Goal: Task Accomplishment & Management: Manage account settings

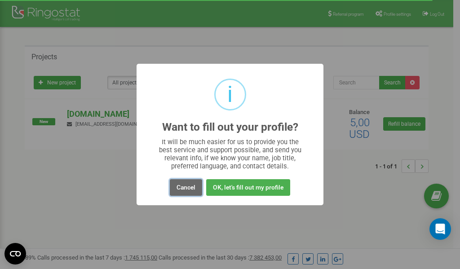
click at [185, 187] on button "Cancel" at bounding box center [186, 187] width 32 height 17
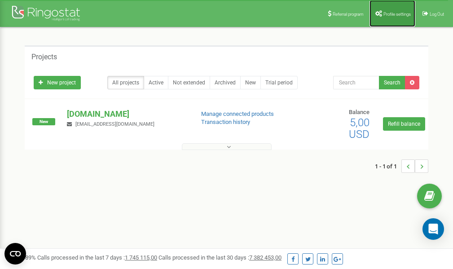
click at [400, 13] on span "Profile settings" at bounding box center [397, 14] width 27 height 5
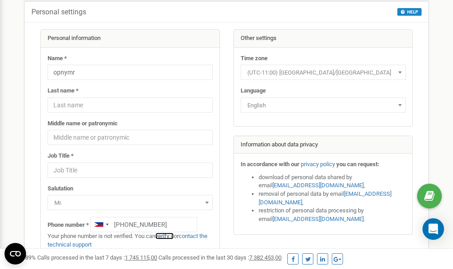
click at [166, 236] on link "verify it" at bounding box center [164, 236] width 18 height 7
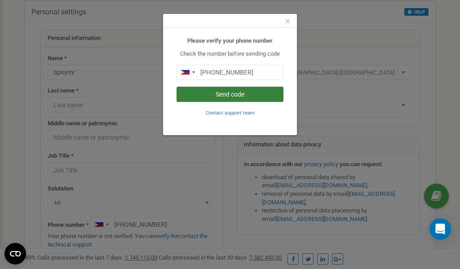
click at [218, 93] on button "Send code" at bounding box center [230, 94] width 107 height 15
